Goal: Task Accomplishment & Management: Manage account settings

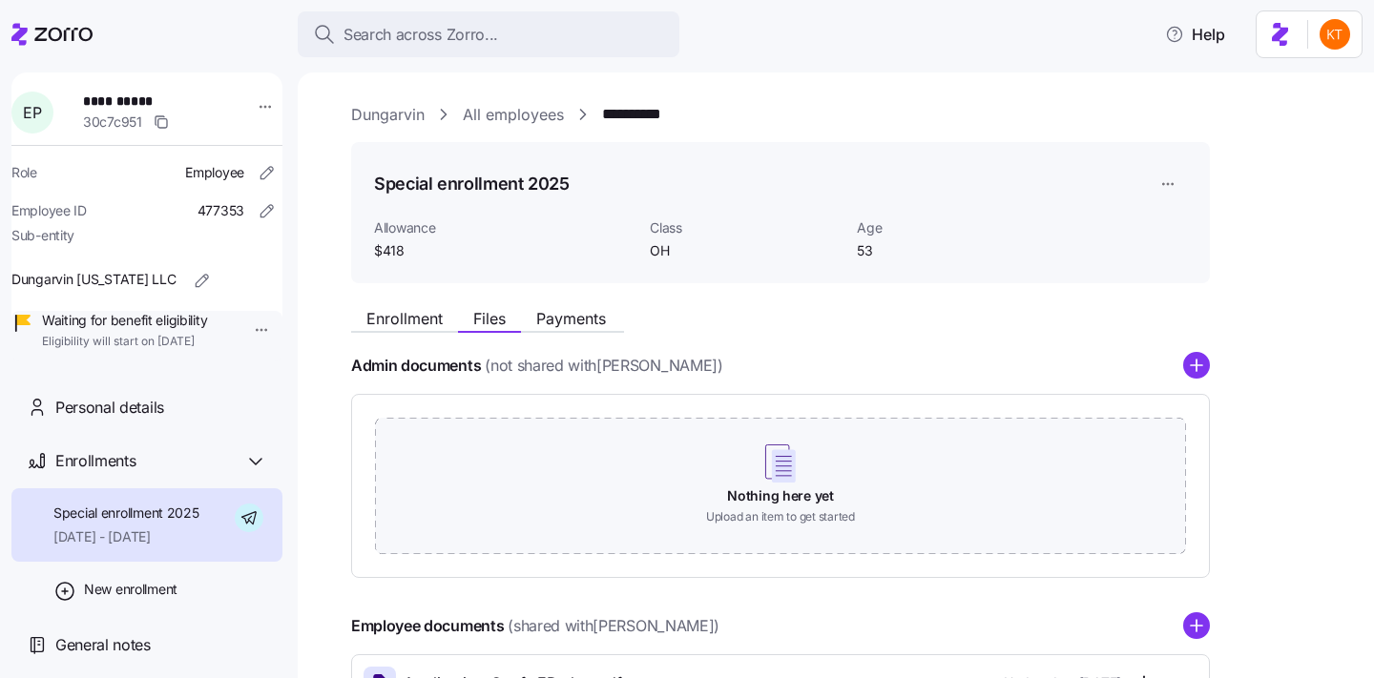
click at [464, 33] on span "Search across Zorro..." at bounding box center [420, 35] width 155 height 24
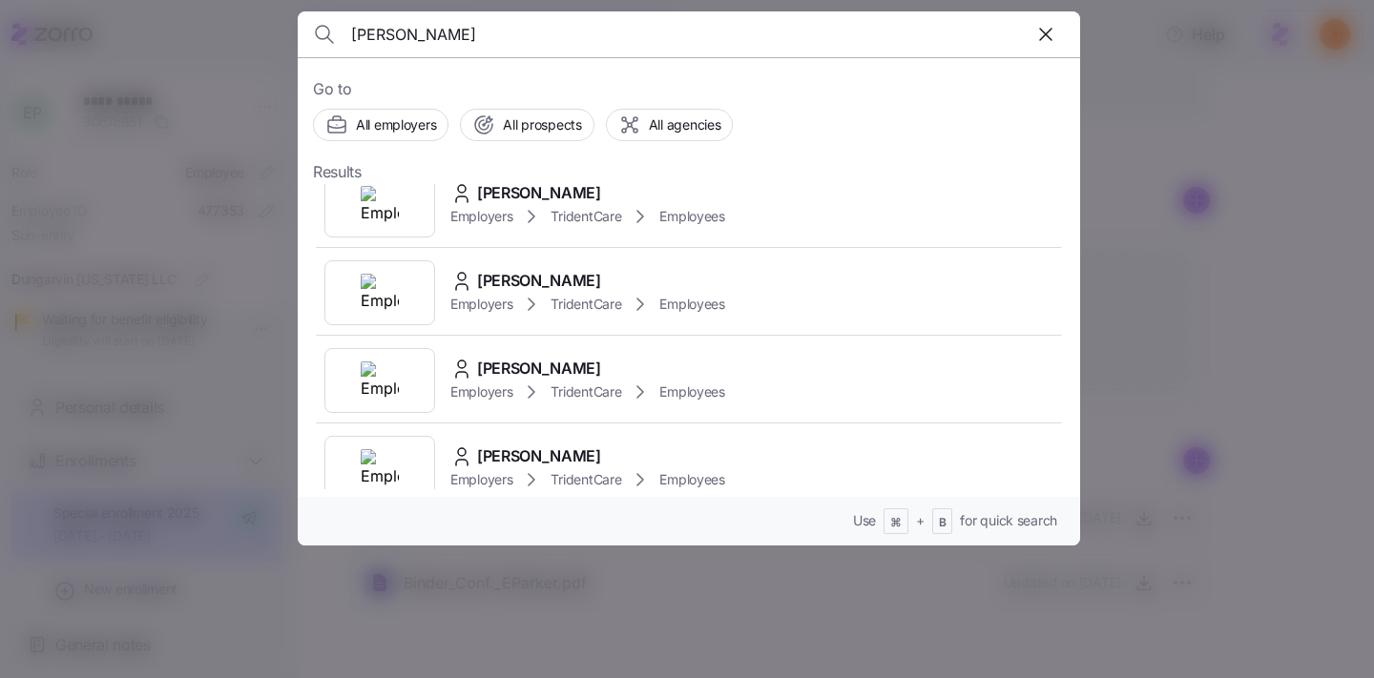
scroll to position [3094, 0]
drag, startPoint x: 416, startPoint y: 47, endPoint x: 261, endPoint y: 35, distance: 155.0
click at [261, 667] on div "john Go to All employers All prospects All agencies Results John Doe Employers …" at bounding box center [687, 667] width 1374 height 0
click at [464, 43] on input "john" at bounding box center [595, 34] width 488 height 46
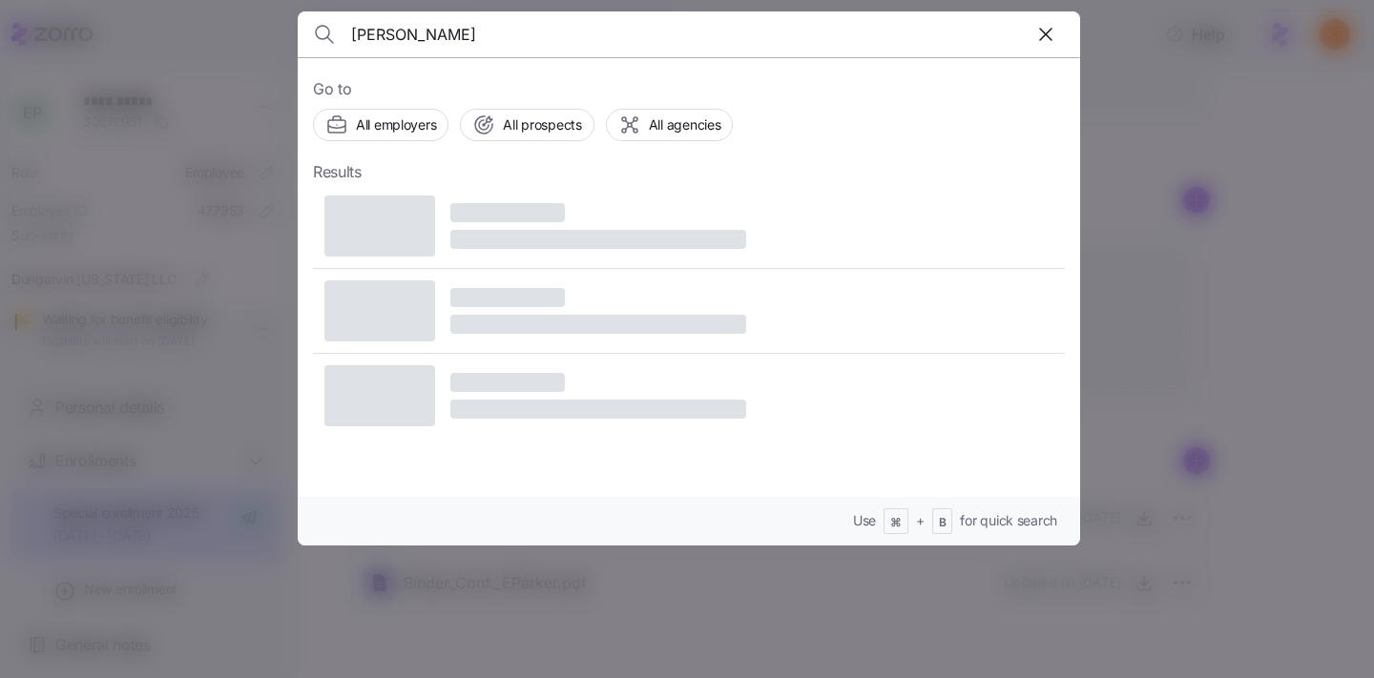
type input "john delgado"
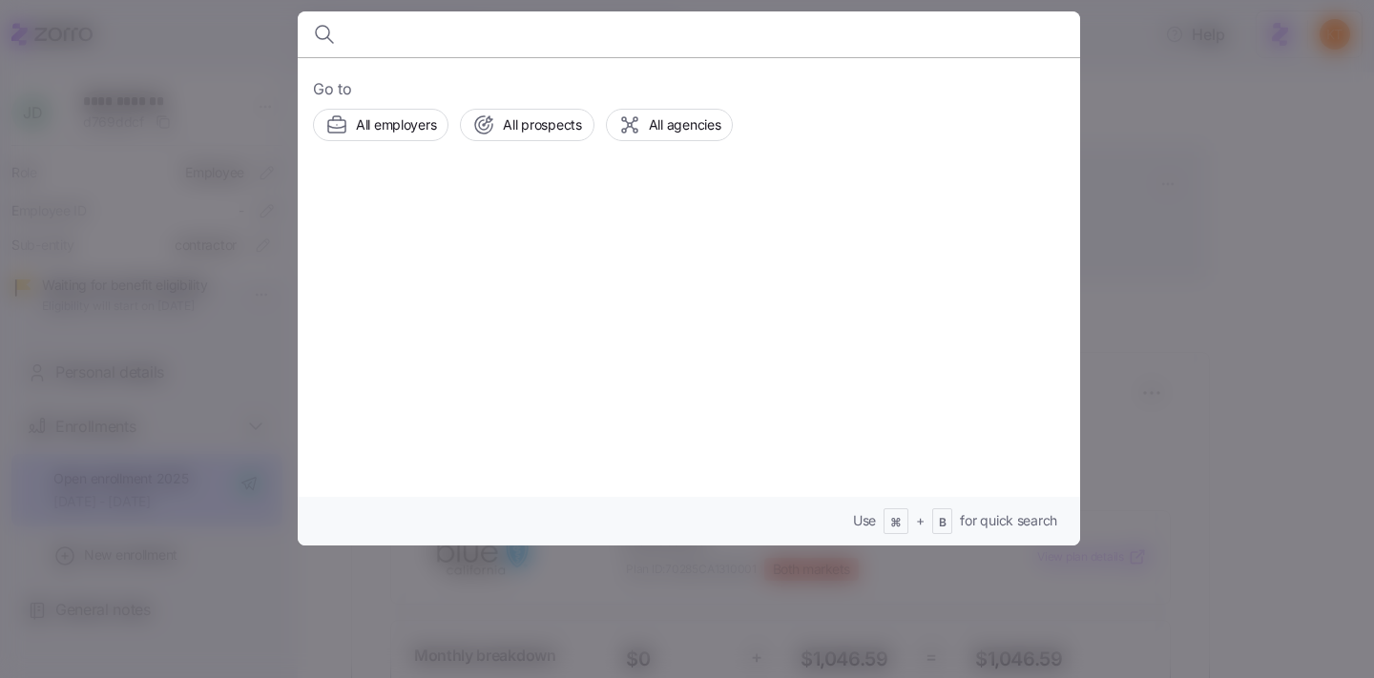
click at [207, 68] on div at bounding box center [687, 339] width 1374 height 678
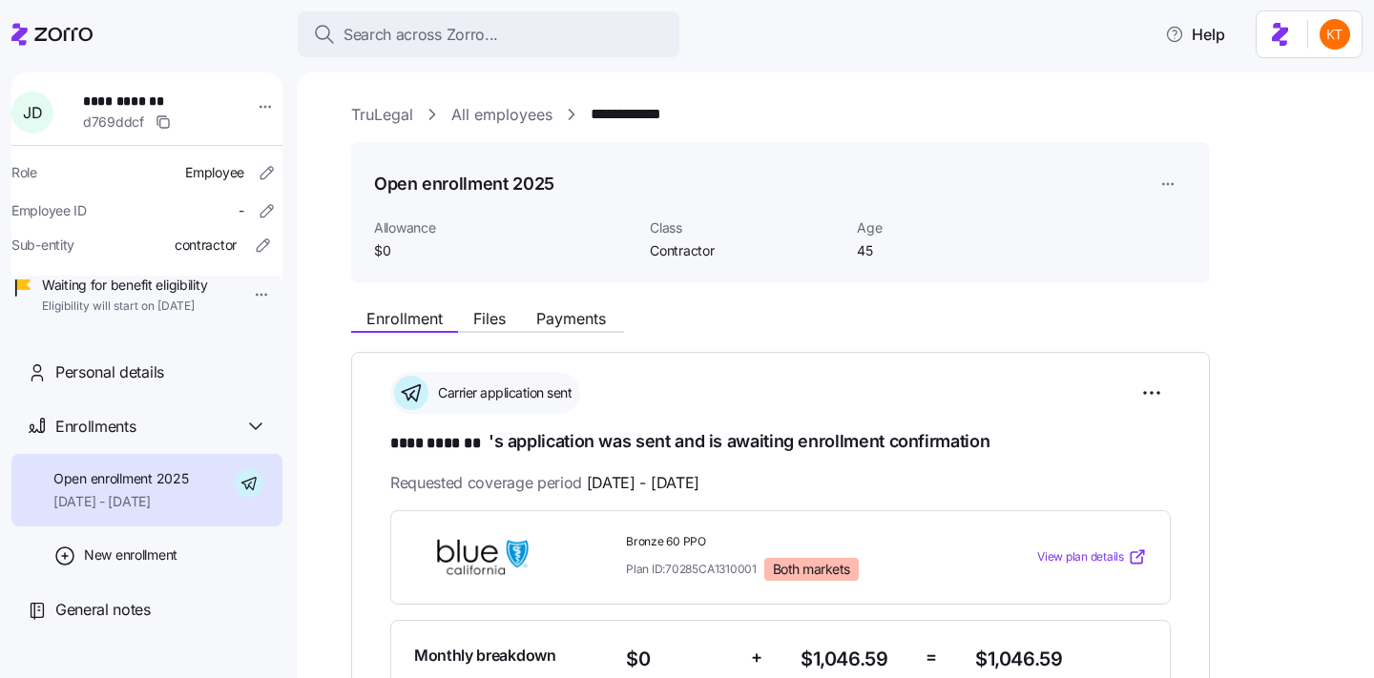
click at [375, 120] on link "TruLegal" at bounding box center [382, 115] width 62 height 24
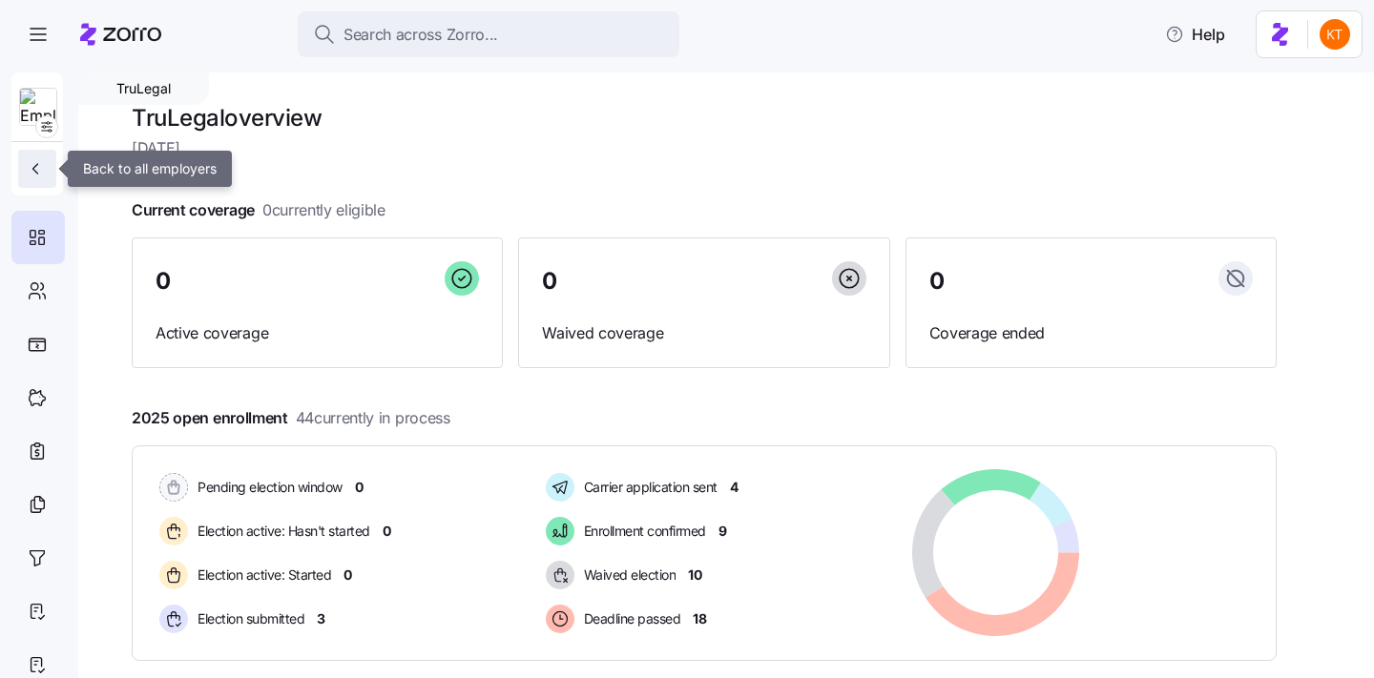
click at [35, 166] on icon "button" at bounding box center [35, 169] width 5 height 10
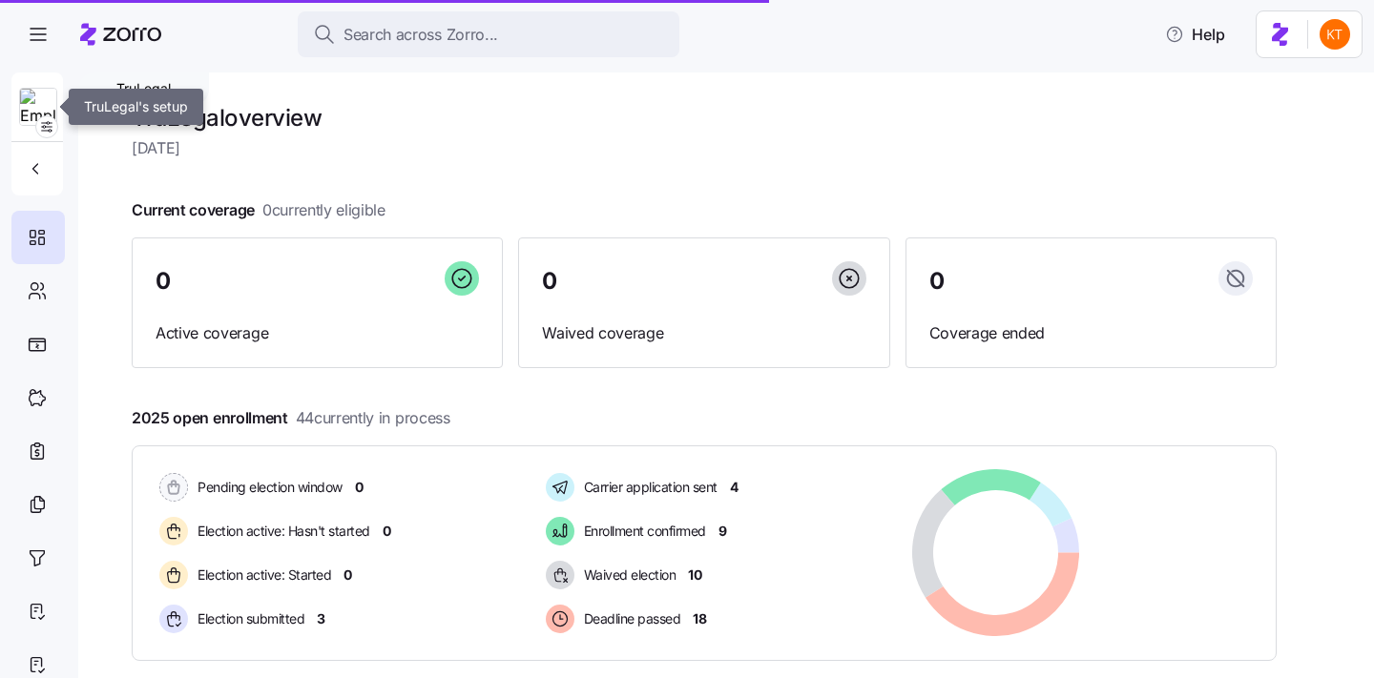
click at [27, 90] on img at bounding box center [38, 108] width 36 height 38
click at [47, 125] on icon "button" at bounding box center [46, 126] width 15 height 15
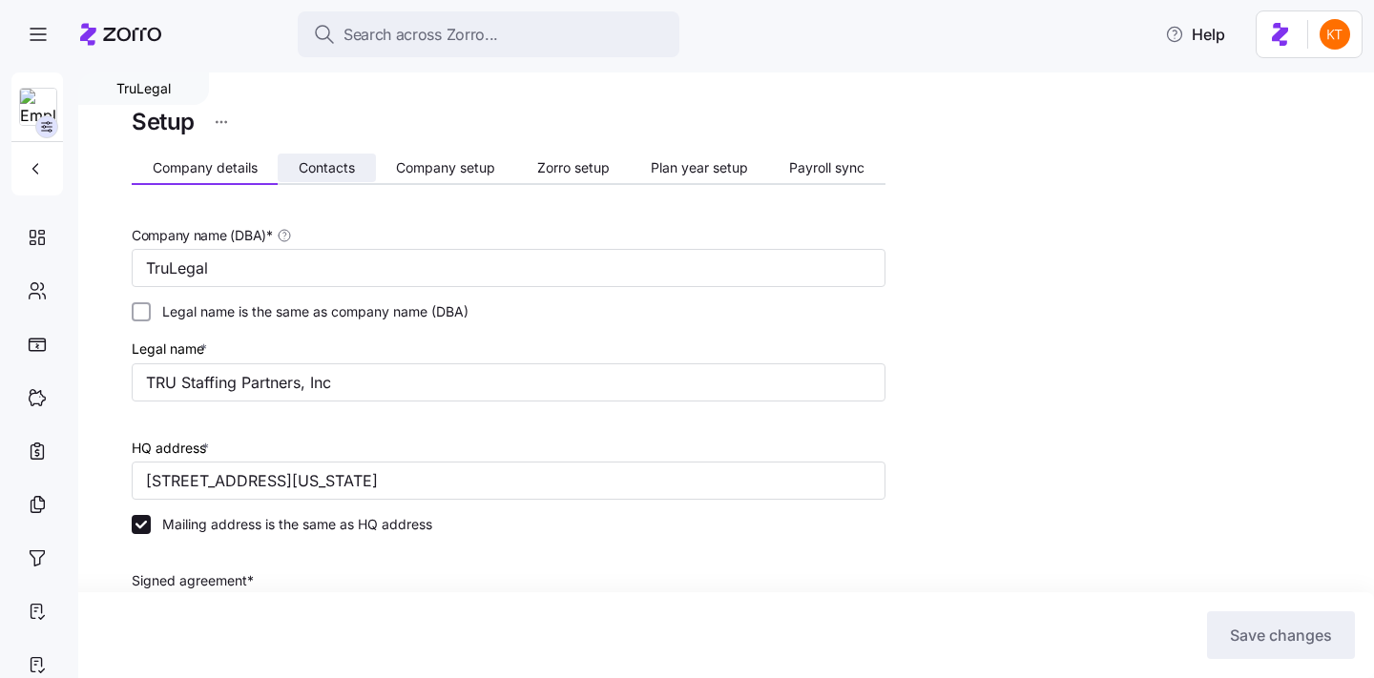
click at [322, 164] on span "Contacts" at bounding box center [327, 167] width 56 height 13
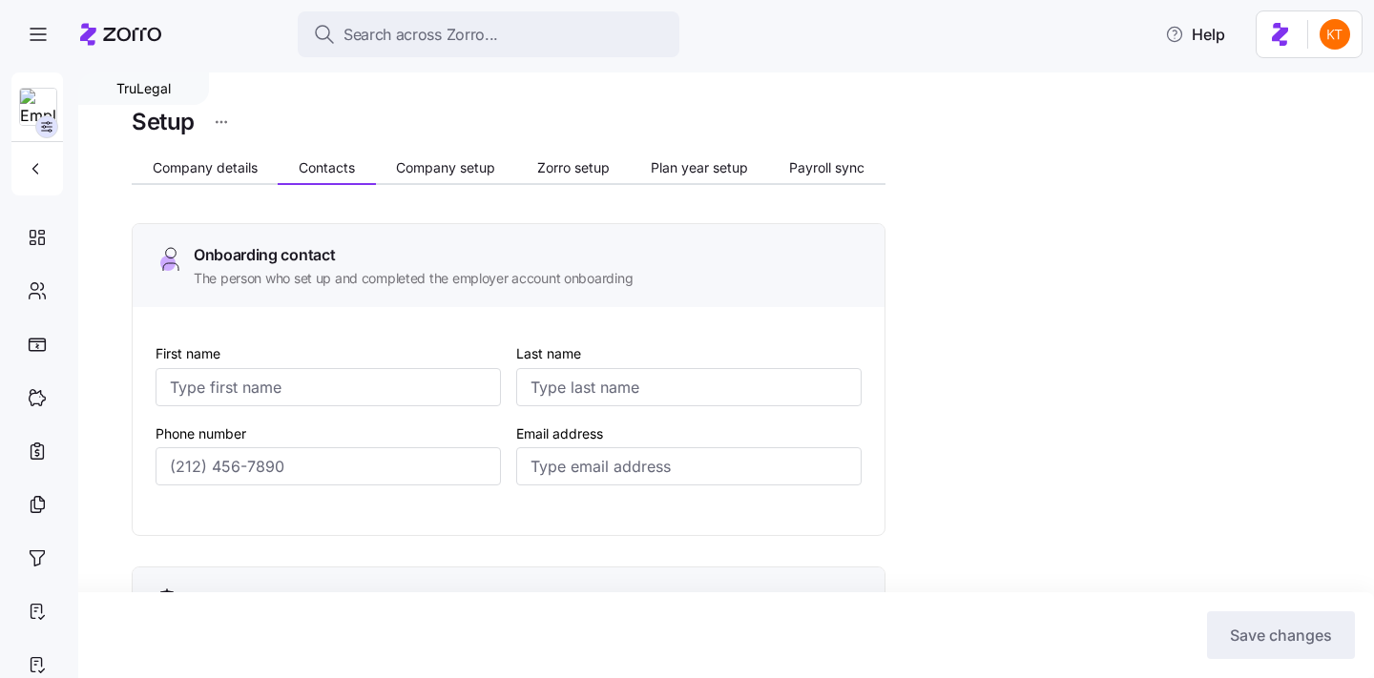
type input "Rachael"
type input "Haher"
type input "rachael@trustaffingpartners.com"
type input "Rachael"
type input "Haher"
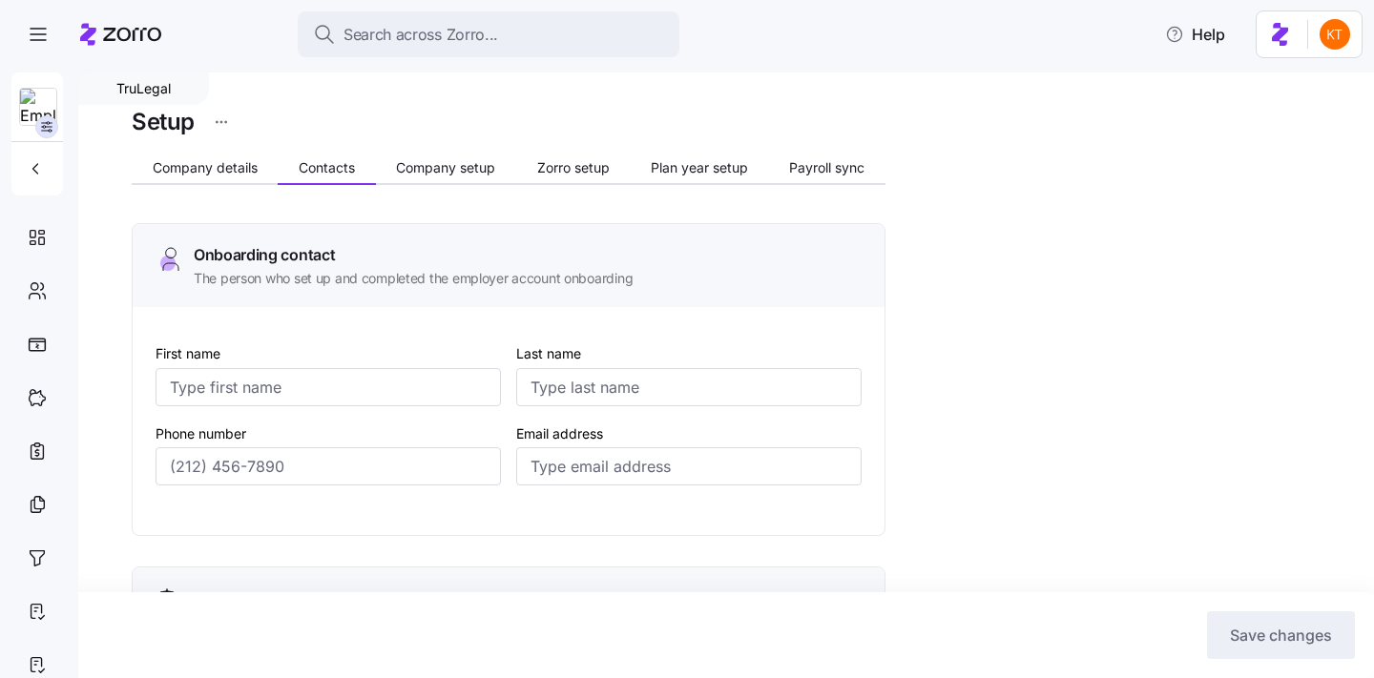
type input "rachael@trustaffingpartners.com"
type input "Rachael"
type input "Haher"
type input "rachael@trustaffingpartners.com"
type input "Rachael"
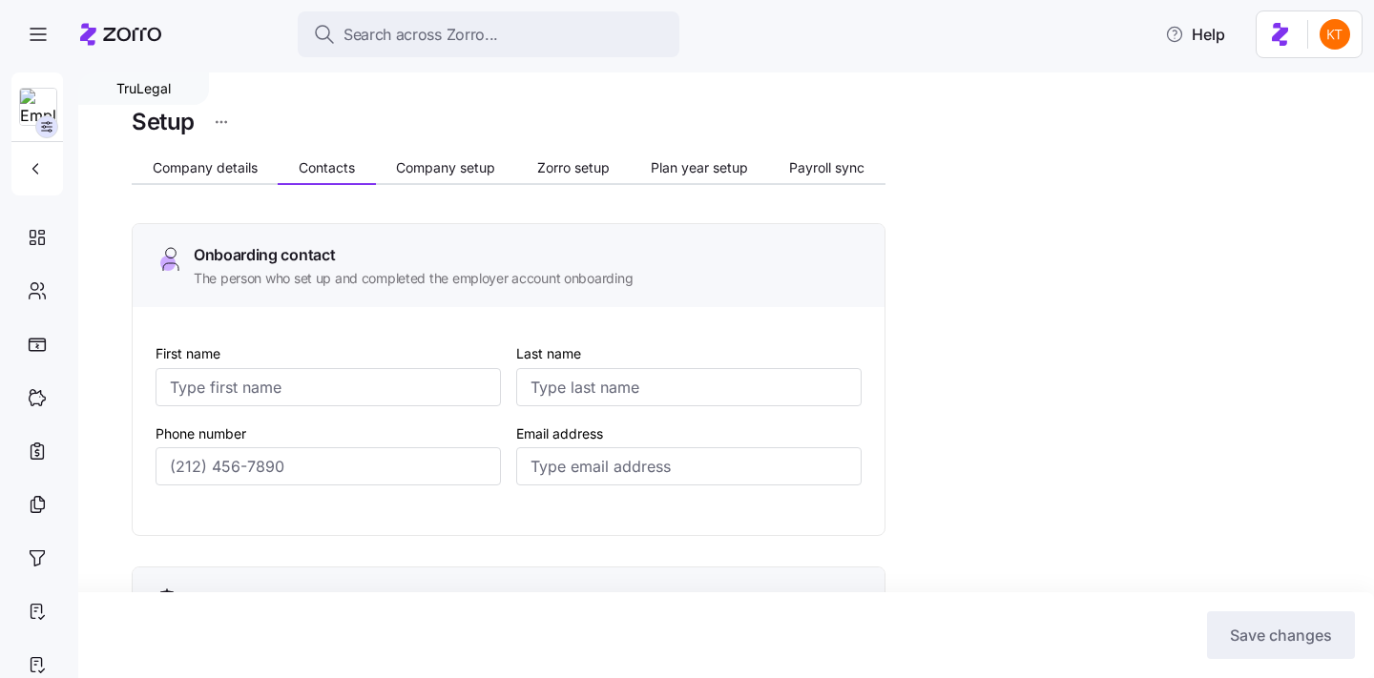
type input "Haher"
type input "invoices@trustaffingpartners.com"
type input "(718) 541-3630"
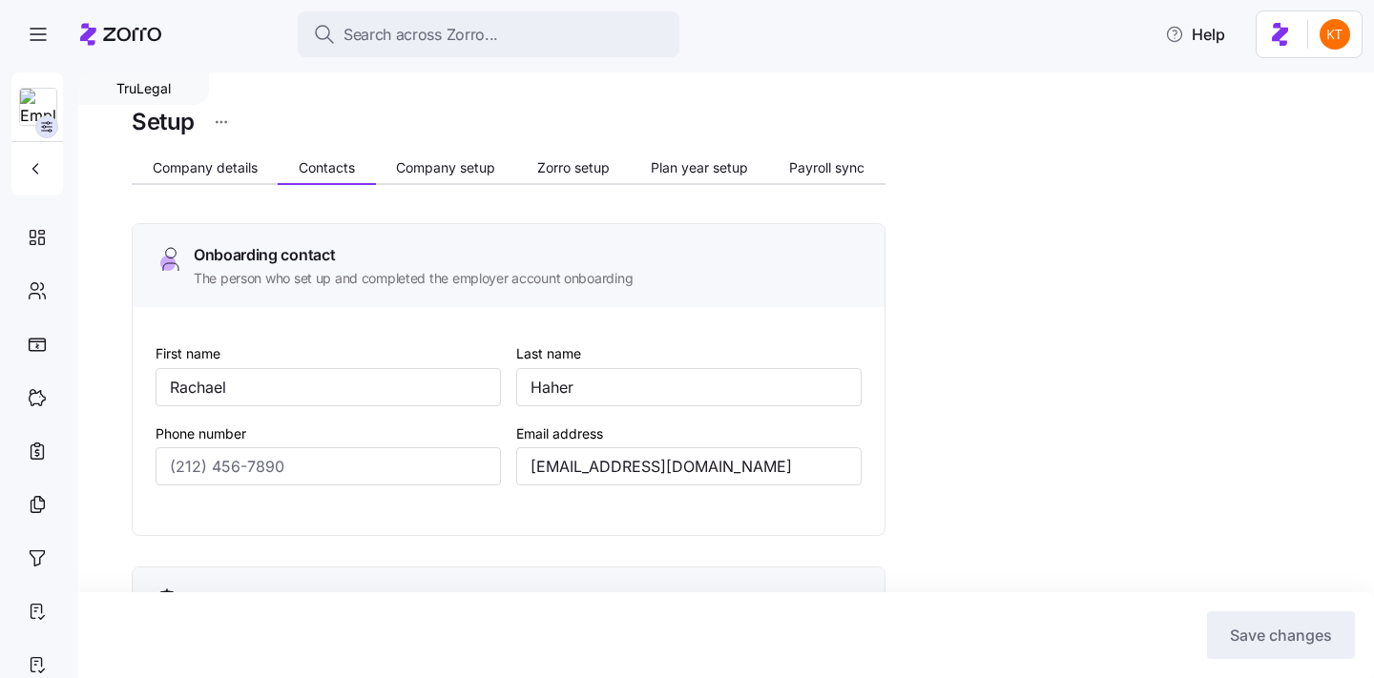
type input "(718) 541-3630"
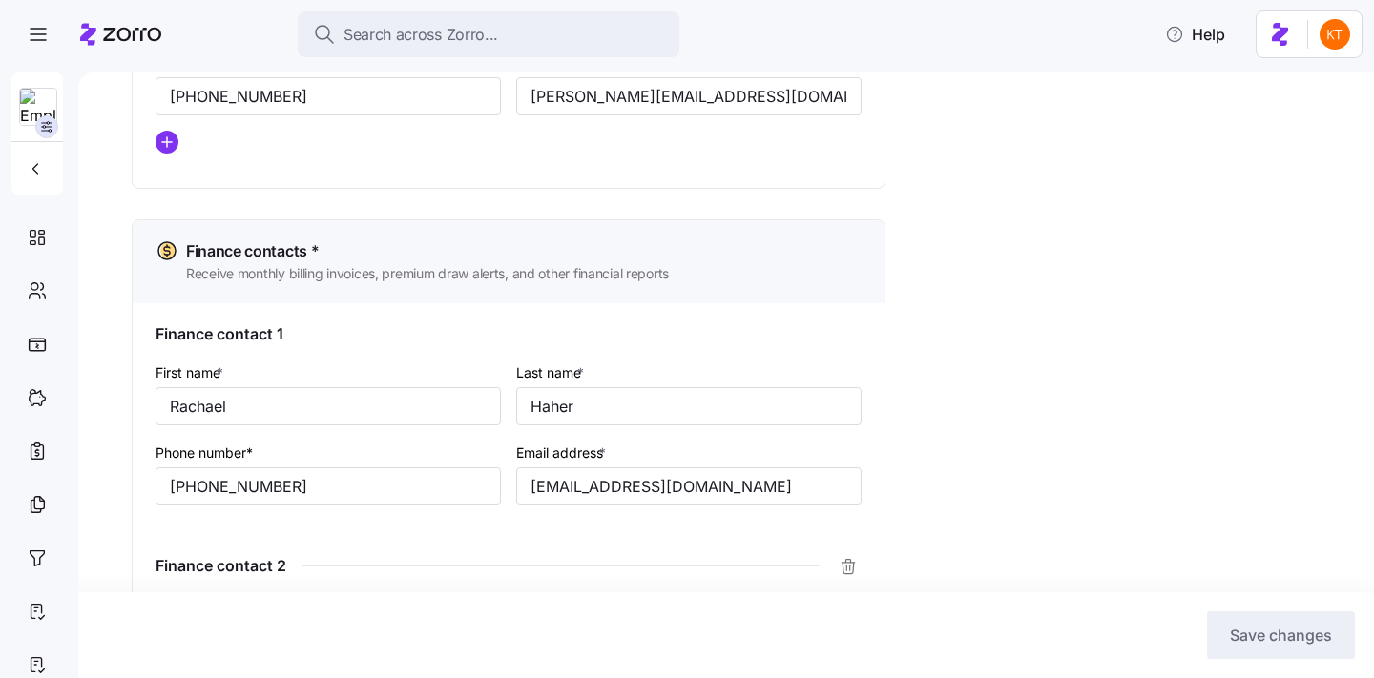
scroll to position [1021, 0]
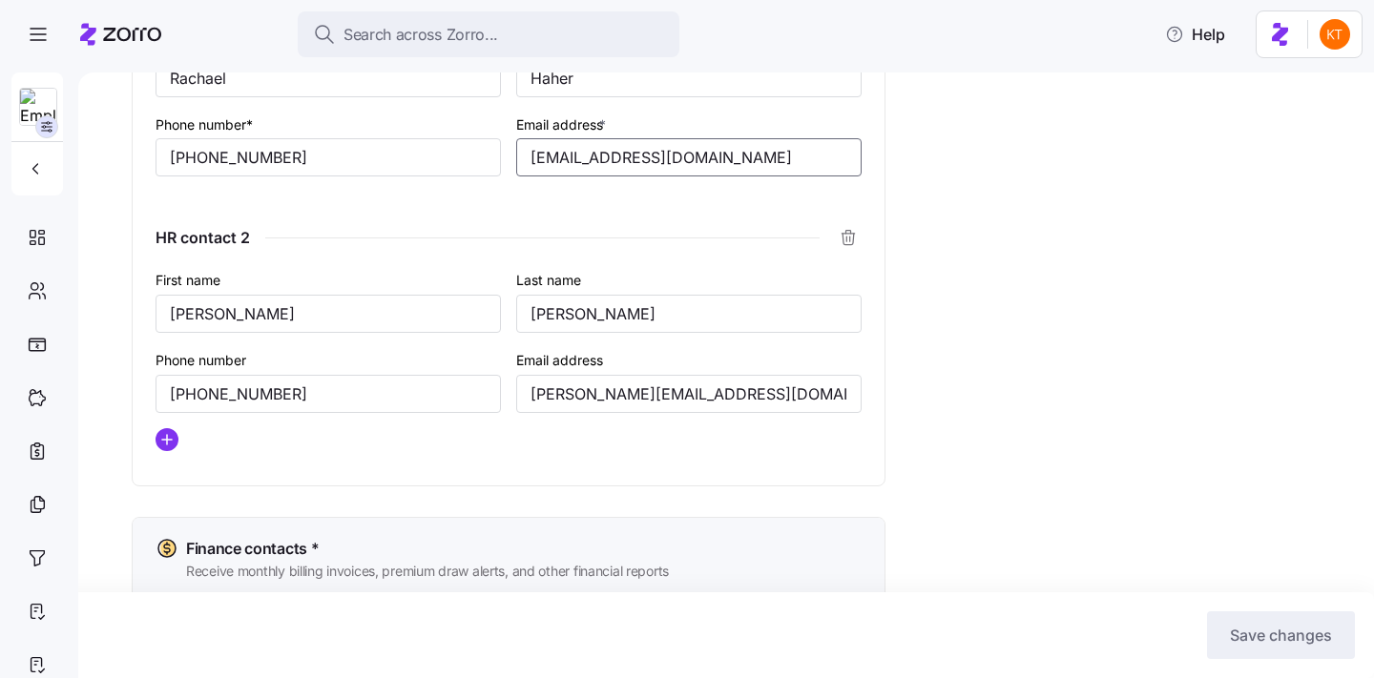
drag, startPoint x: 605, startPoint y: 151, endPoint x: 608, endPoint y: 176, distance: 25.9
click at [605, 154] on input "rachael@trustaffingpartners.com" at bounding box center [688, 157] width 345 height 38
click at [609, 161] on input "rachael@trustaffingpartners.com" at bounding box center [688, 157] width 345 height 38
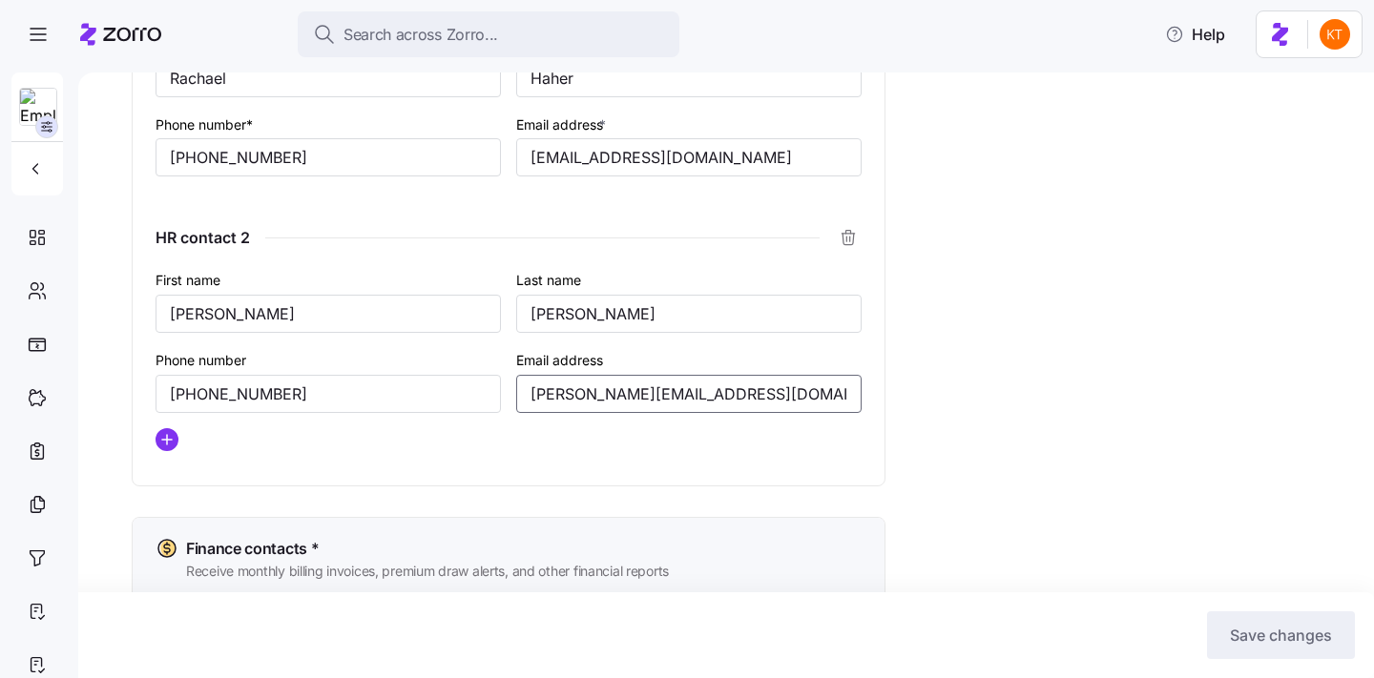
click at [576, 395] on input "samantha@trustaffingpartners.com" at bounding box center [688, 394] width 345 height 38
click at [576, 394] on input "samantha@trustaffingpartners.com" at bounding box center [688, 394] width 345 height 38
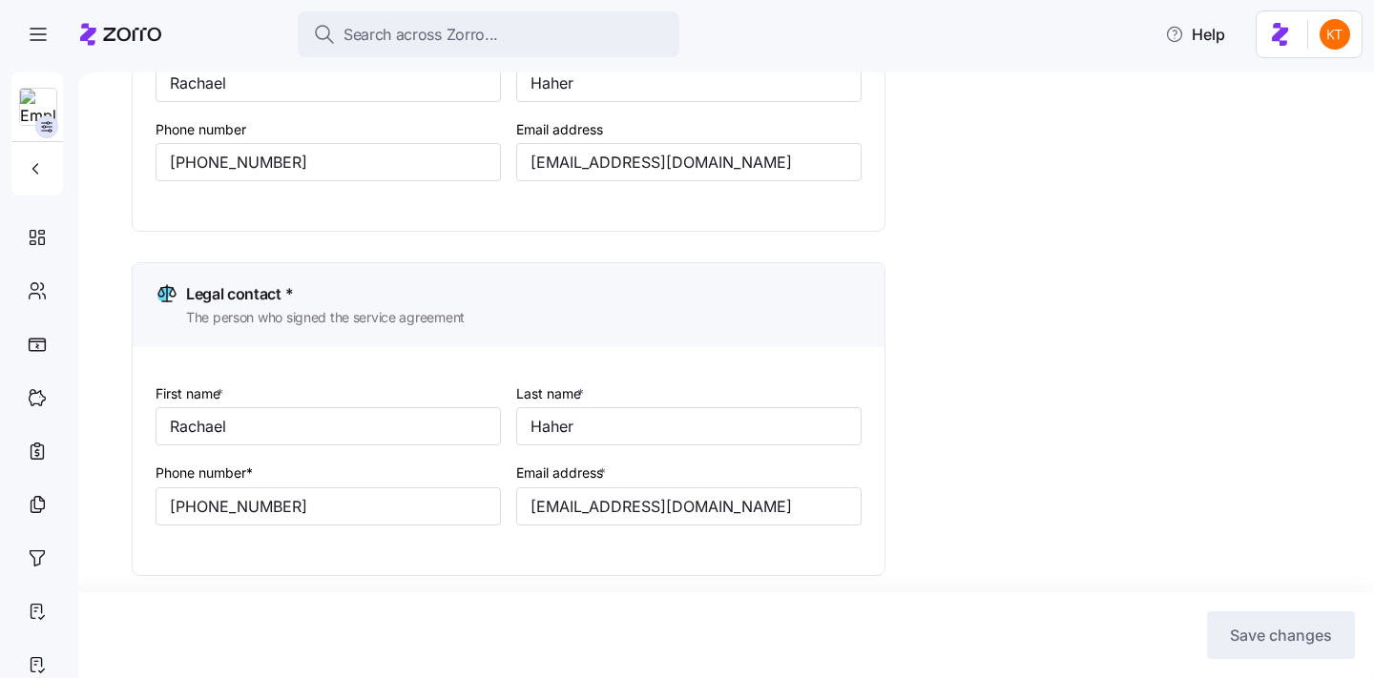
scroll to position [0, 0]
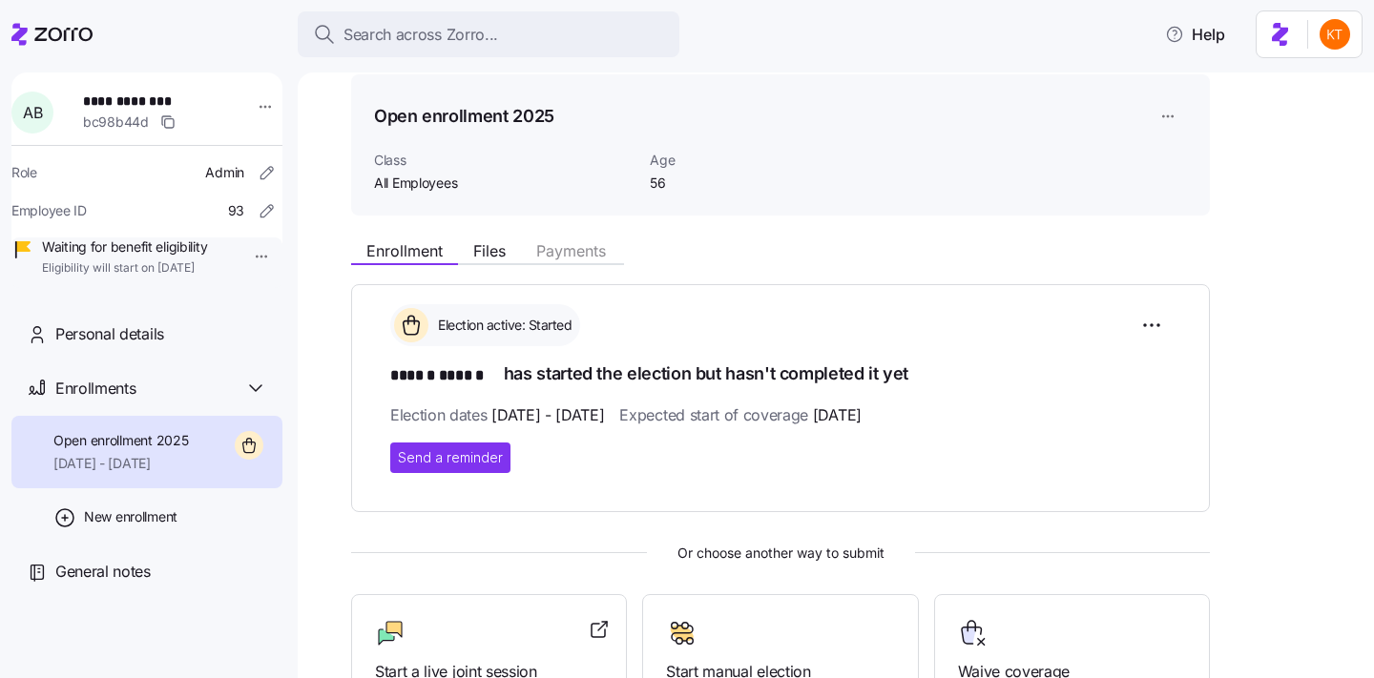
scroll to position [18, 0]
